Goal: Check status: Check status

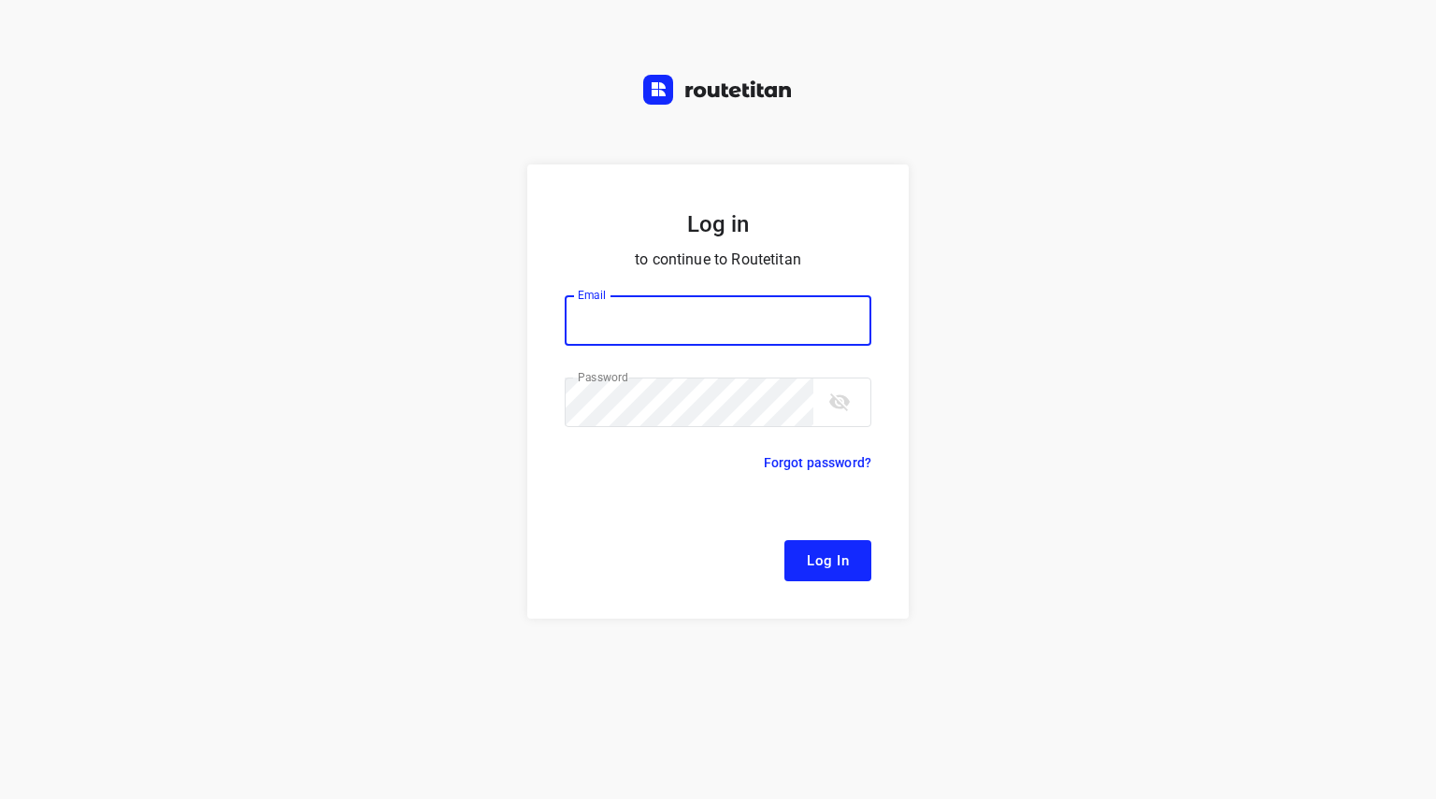
type input "remco@fruitopjewerk.nl"
click at [817, 551] on span "Log In" at bounding box center [828, 561] width 42 height 24
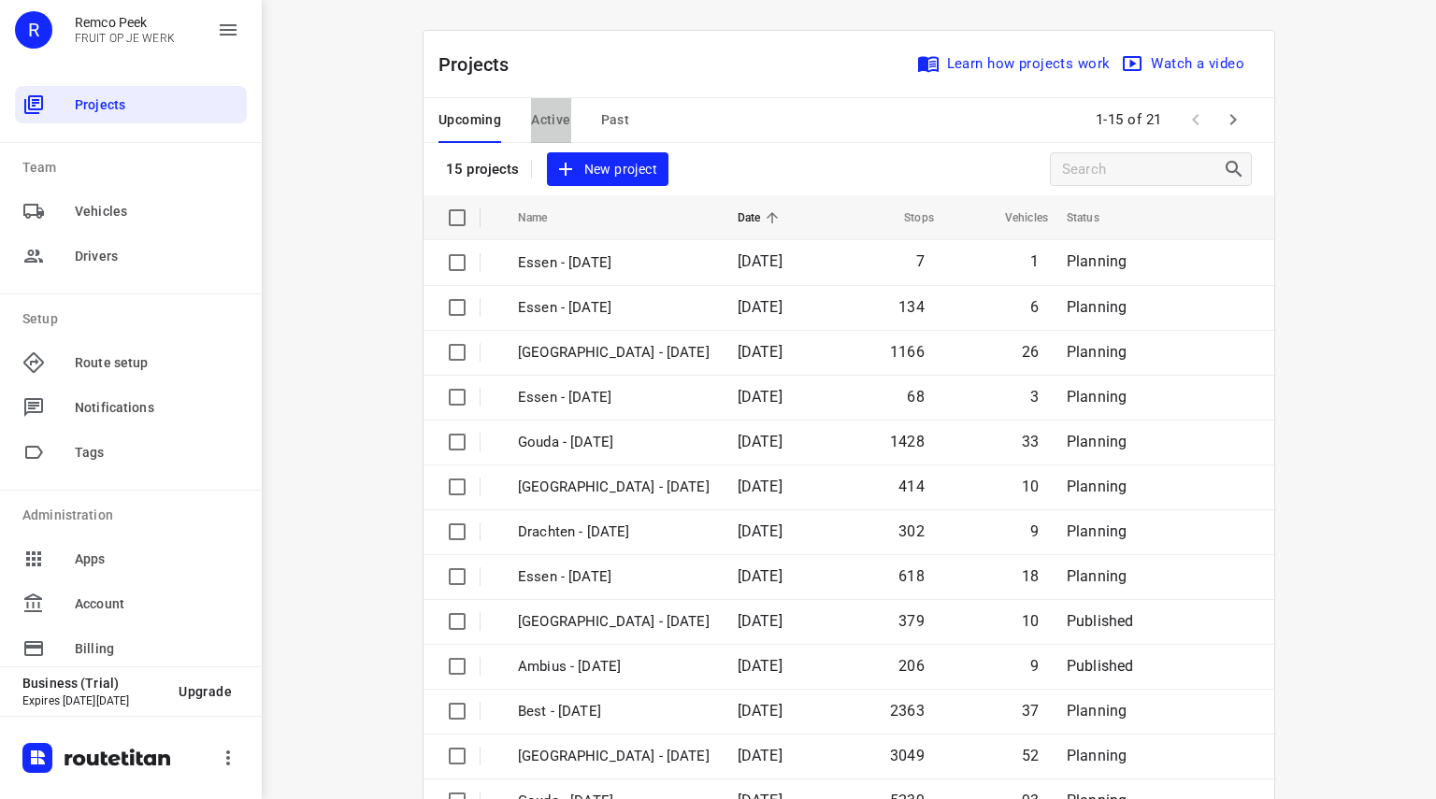
click at [556, 122] on span "Active" at bounding box center [550, 119] width 39 height 23
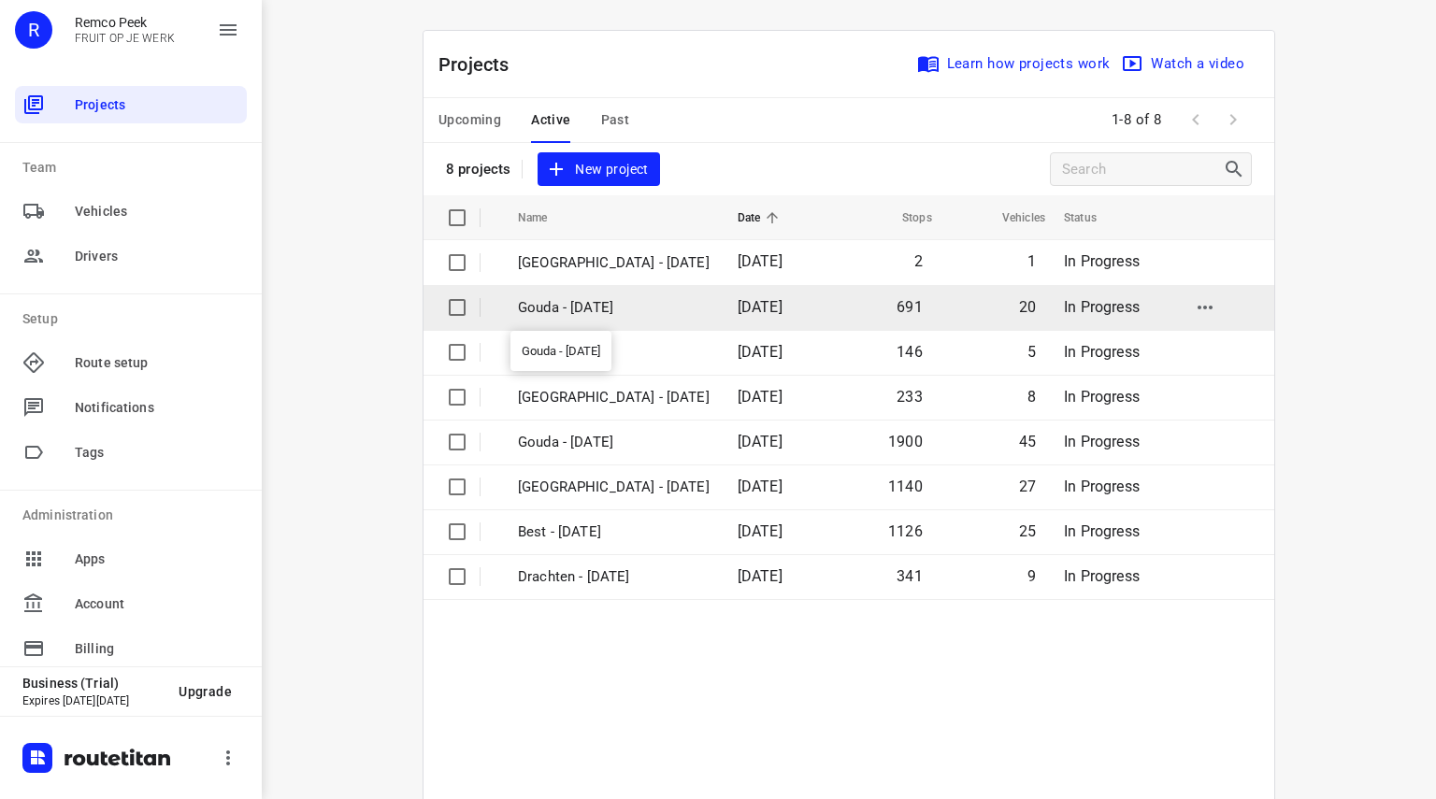
click at [640, 317] on p "Gouda - Thursday" at bounding box center [614, 307] width 192 height 21
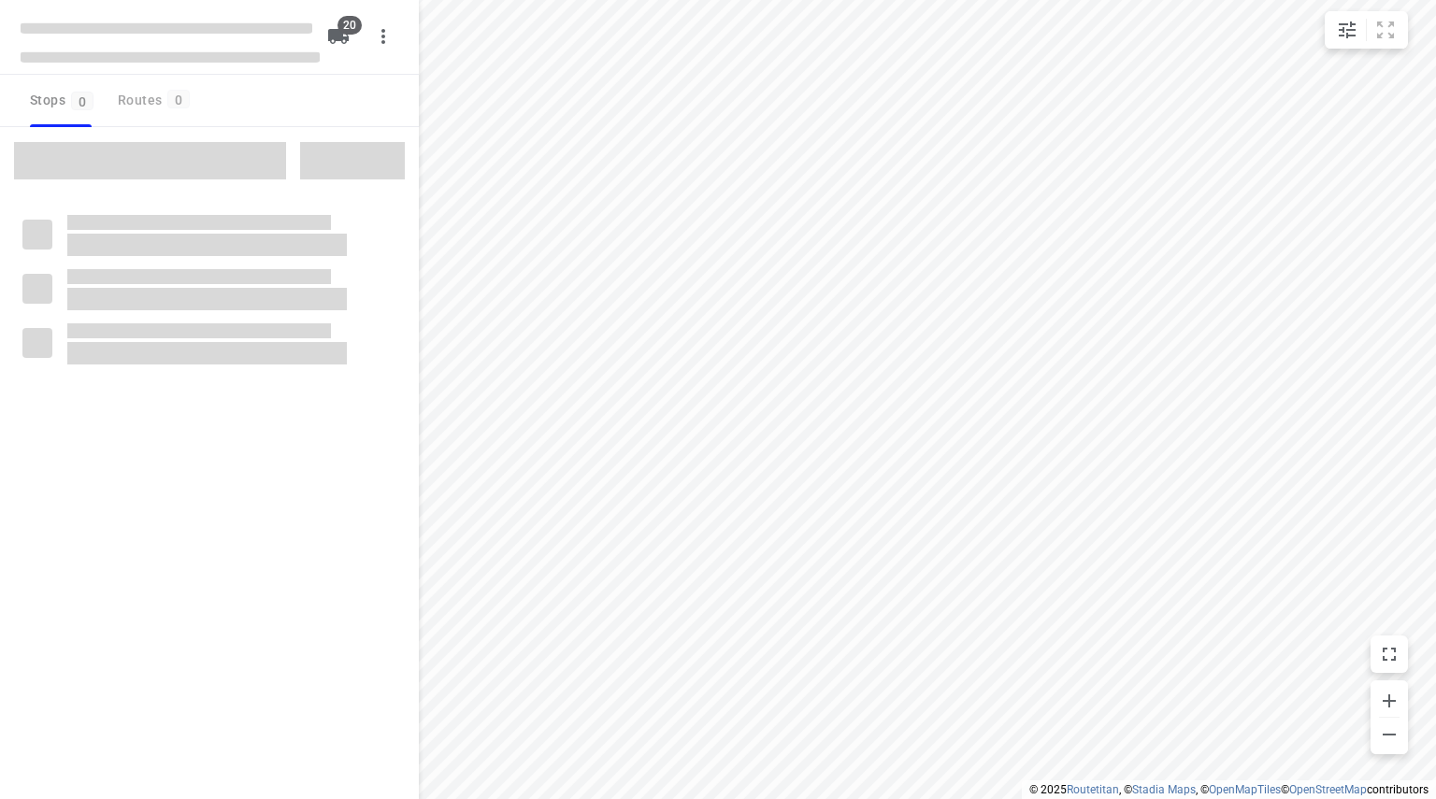
checkbox input "true"
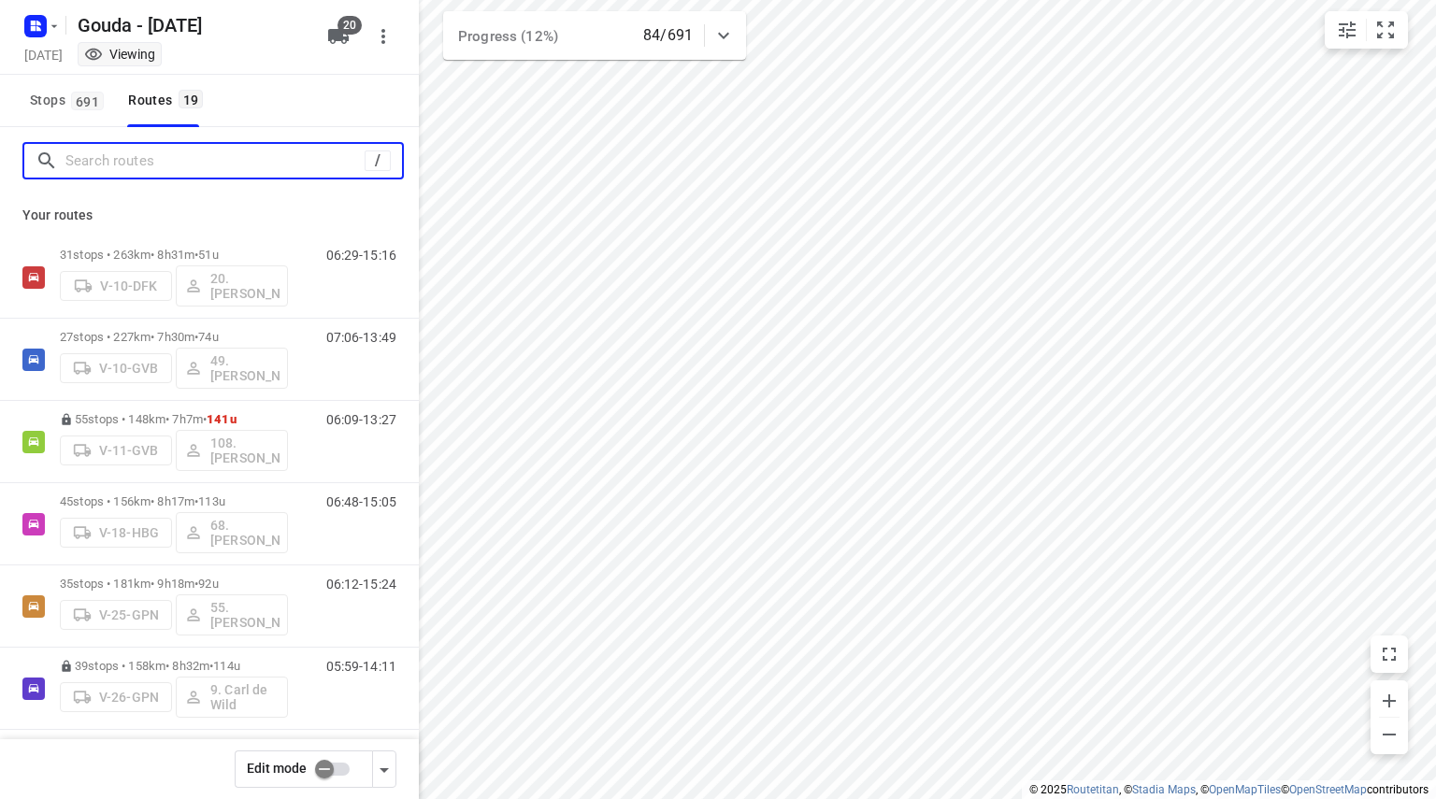
click at [268, 156] on input "Search routes" at bounding box center [214, 161] width 299 height 29
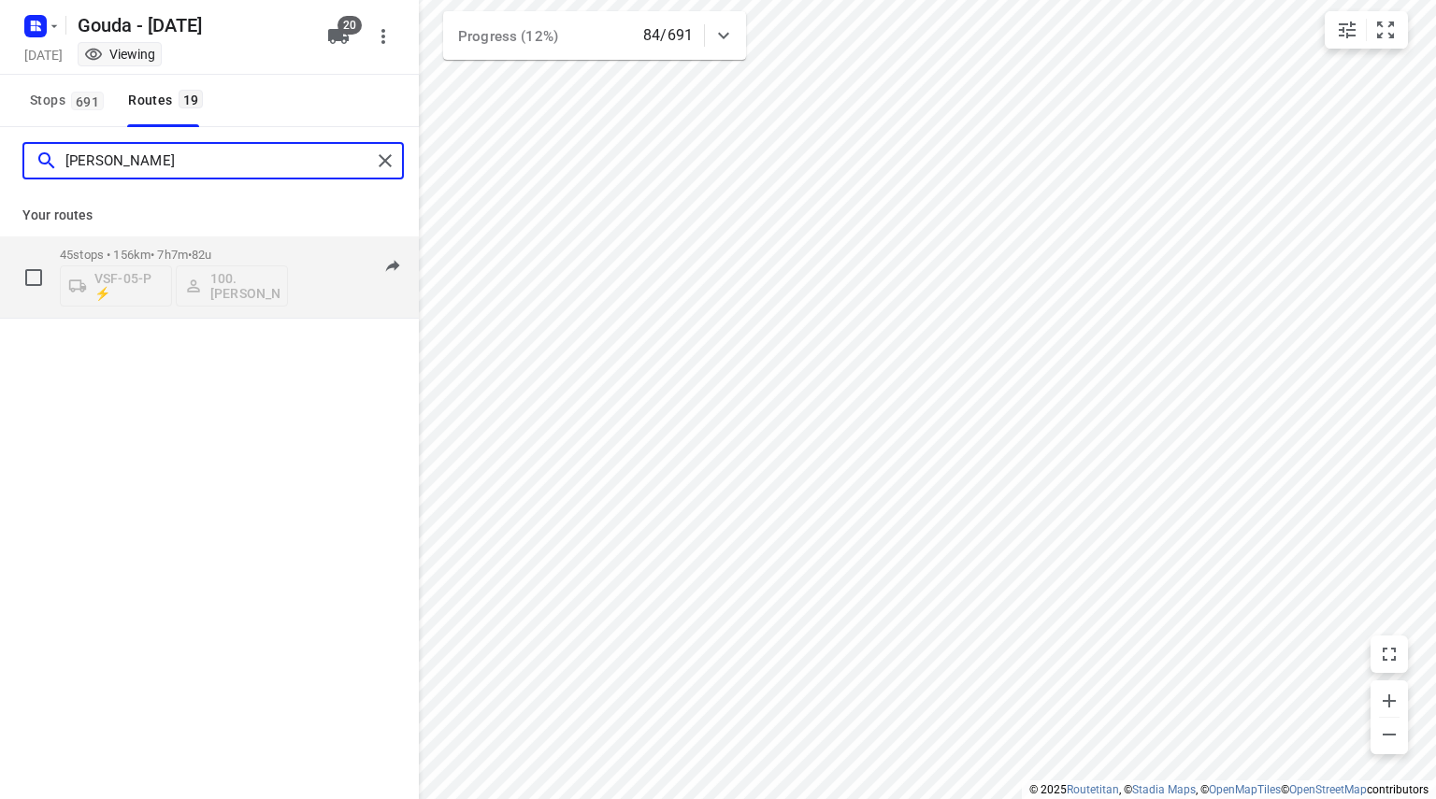
type input "henk"
click at [227, 236] on div "45 stops • 156km • 7h7m • 82u VSF-05-P ⚡ 100.Henk Vos 07:09-14:10" at bounding box center [209, 277] width 419 height 82
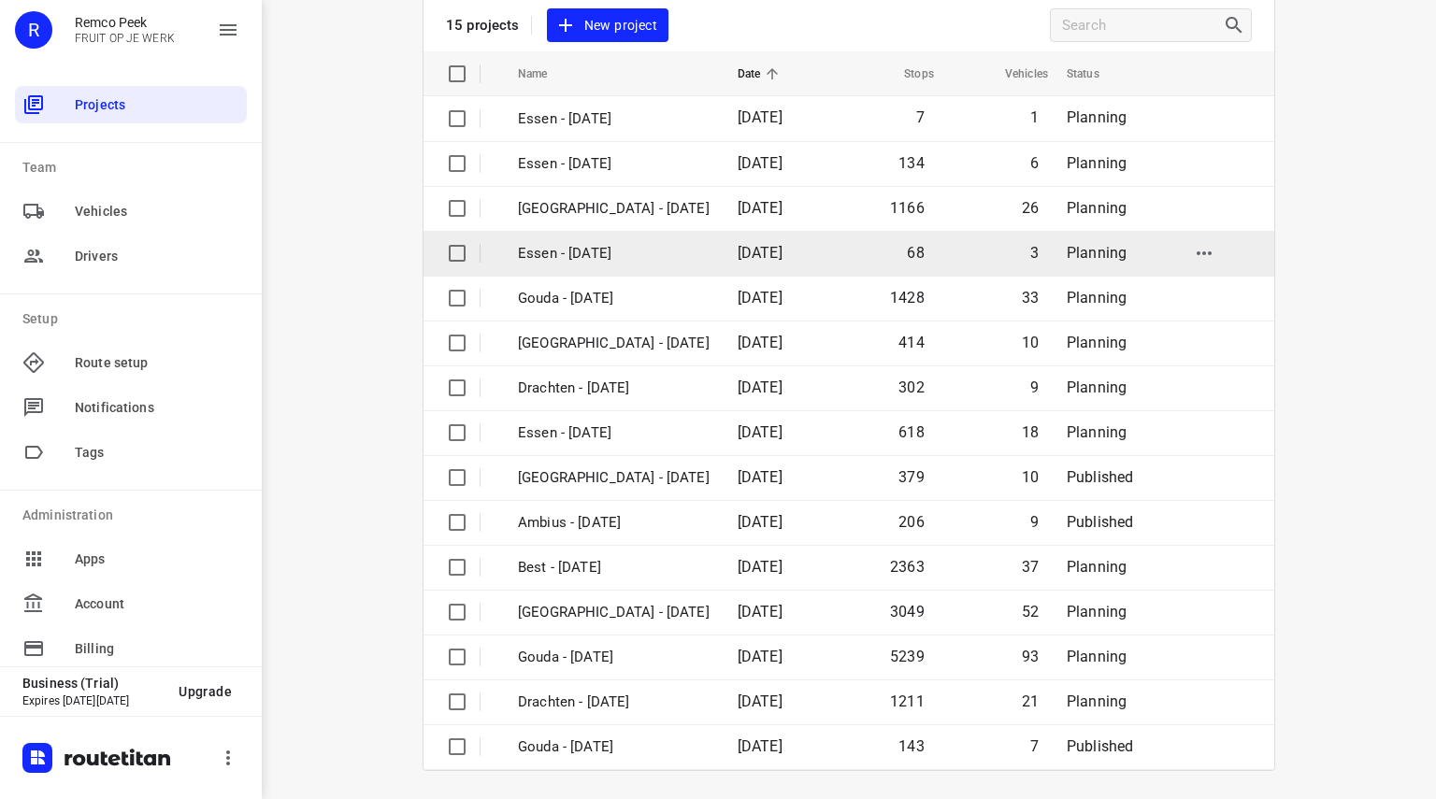
scroll to position [144, 0]
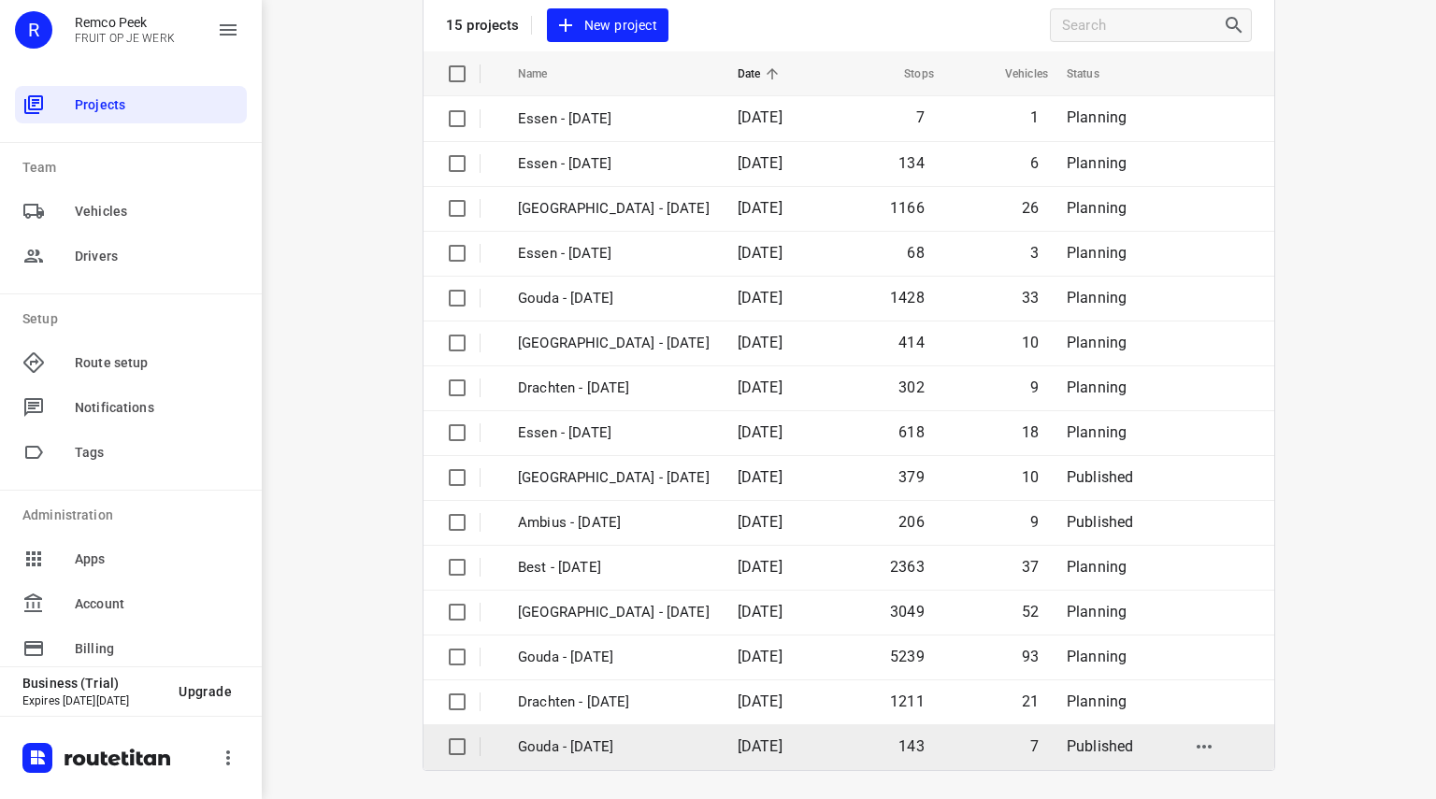
click at [575, 746] on p "Gouda - [DATE]" at bounding box center [614, 747] width 192 height 21
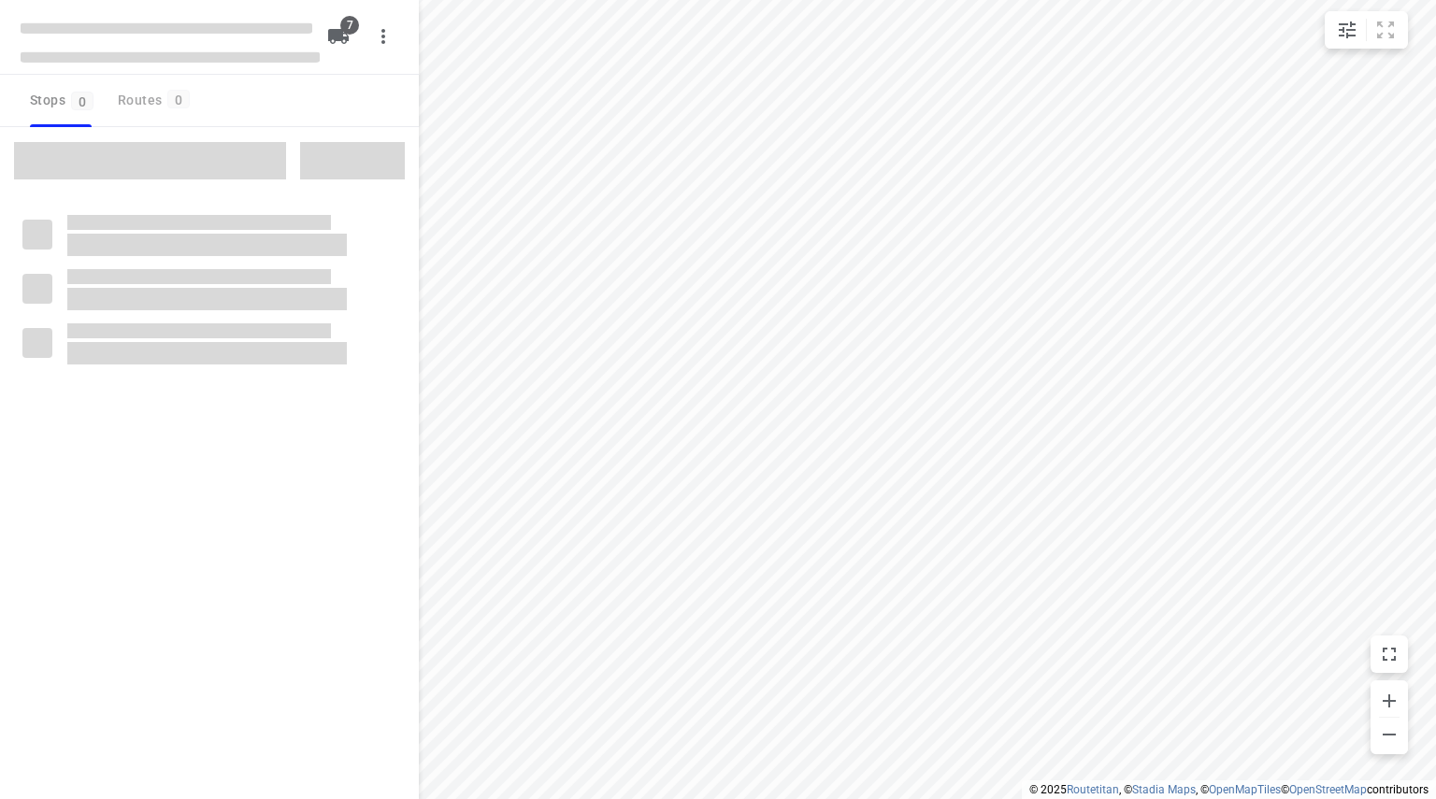
checkbox input "true"
